Goal: Task Accomplishment & Management: Manage account settings

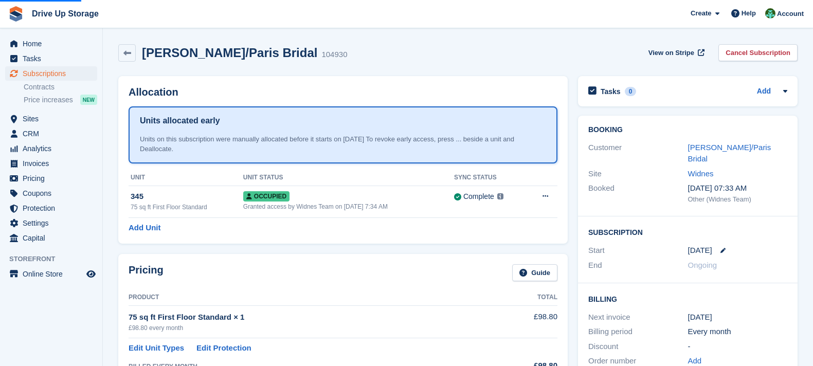
scroll to position [237, 0]
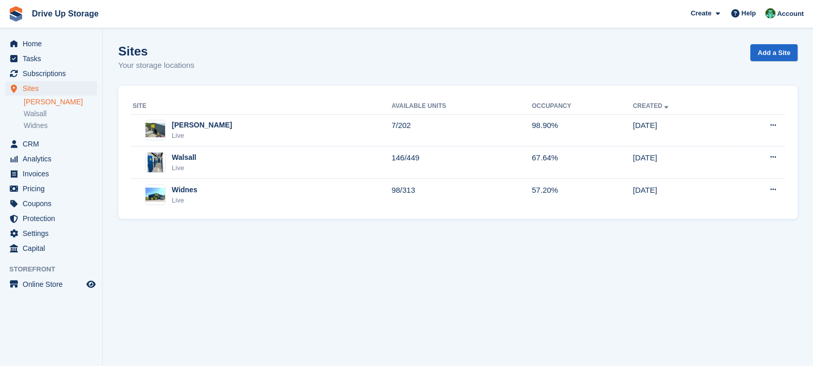
click at [60, 104] on link "[PERSON_NAME]" at bounding box center [61, 102] width 74 height 10
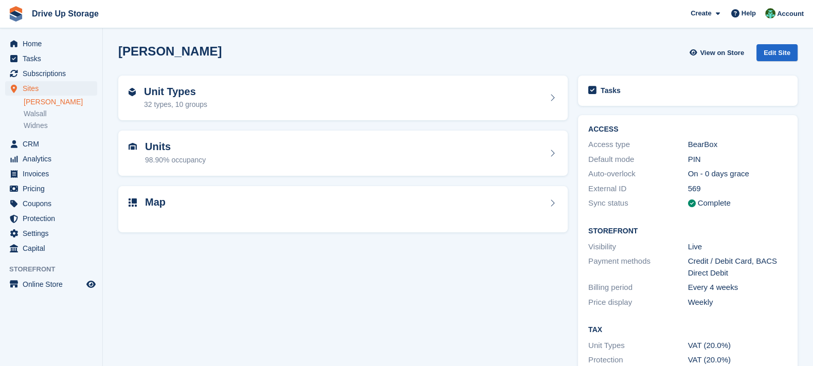
click at [229, 150] on div "Units 98.90% occupancy" at bounding box center [343, 153] width 429 height 25
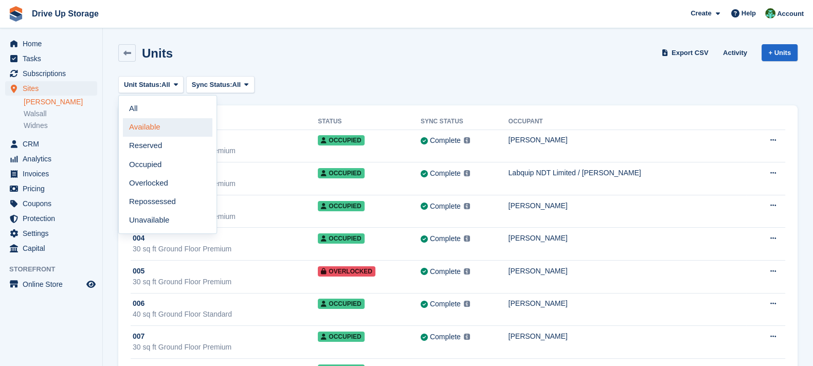
click at [166, 130] on link "Available" at bounding box center [168, 127] width 90 height 19
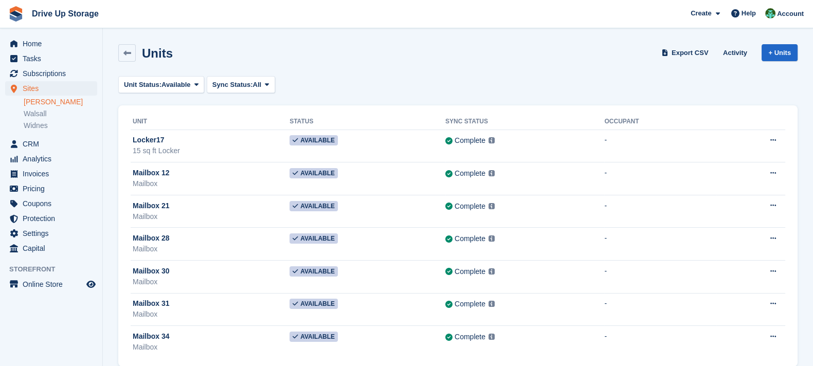
click at [383, 73] on div "Units Export CSV Activity + Units Unit Status: Available All Available Reserved…" at bounding box center [458, 203] width 680 height 328
click at [342, 27] on span "Drive Up Storage Create Subscription Invoice Contact Deal Discount Page Help Ch…" at bounding box center [406, 14] width 813 height 28
click at [49, 68] on span "Subscriptions" at bounding box center [54, 73] width 62 height 14
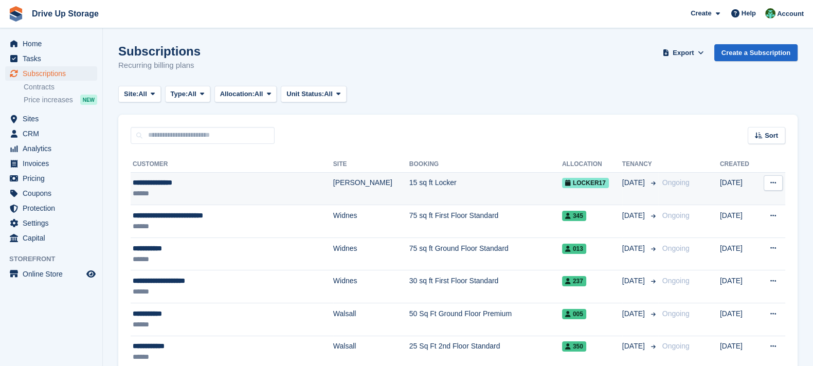
click at [333, 181] on td "[PERSON_NAME]" at bounding box center [371, 188] width 76 height 33
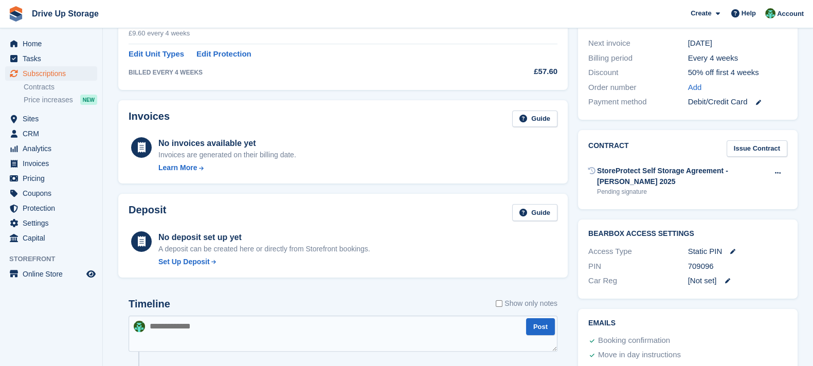
scroll to position [5, 0]
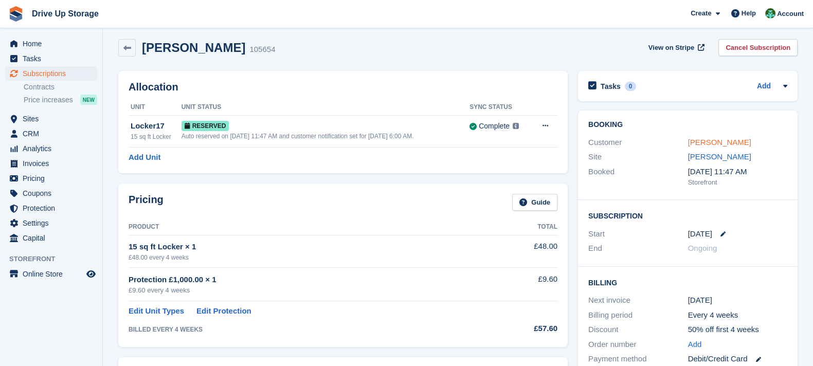
click at [713, 146] on link "DAVID GROSVALDS" at bounding box center [719, 142] width 63 height 9
